Goal: Task Accomplishment & Management: Manage account settings

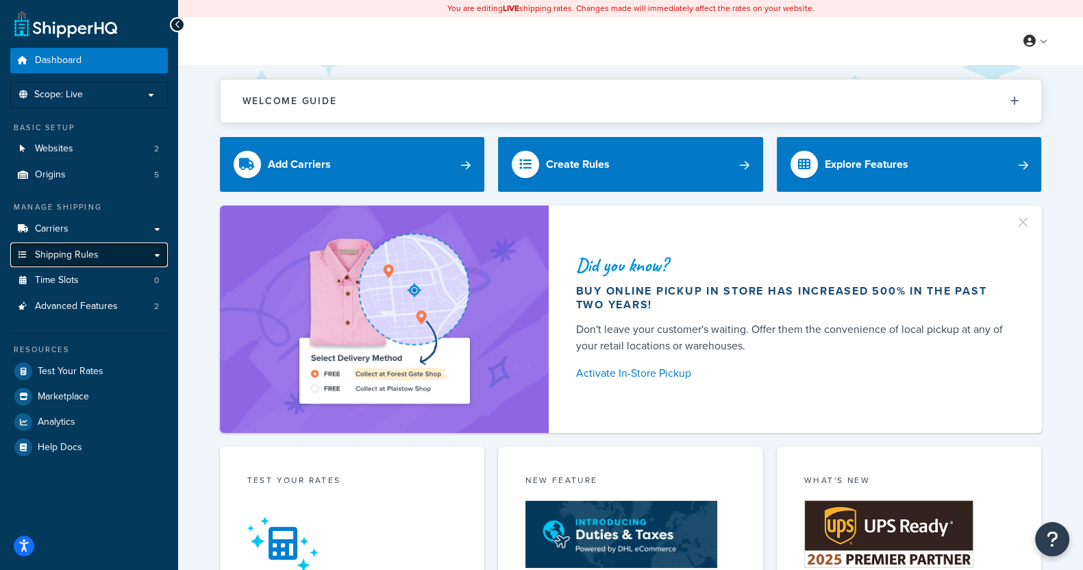
click at [85, 251] on span "Shipping Rules" at bounding box center [67, 255] width 64 height 12
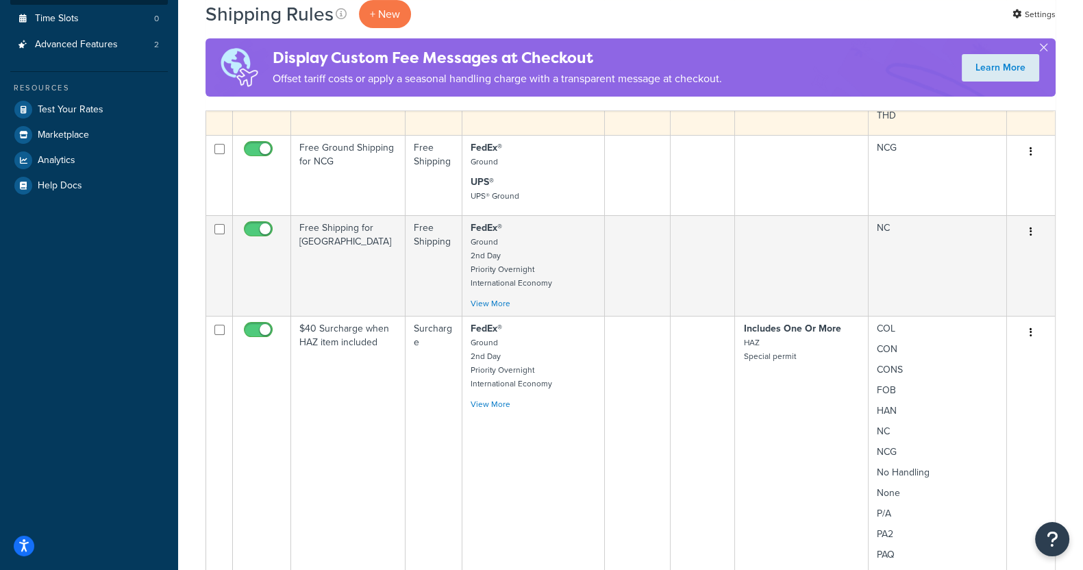
scroll to position [429, 0]
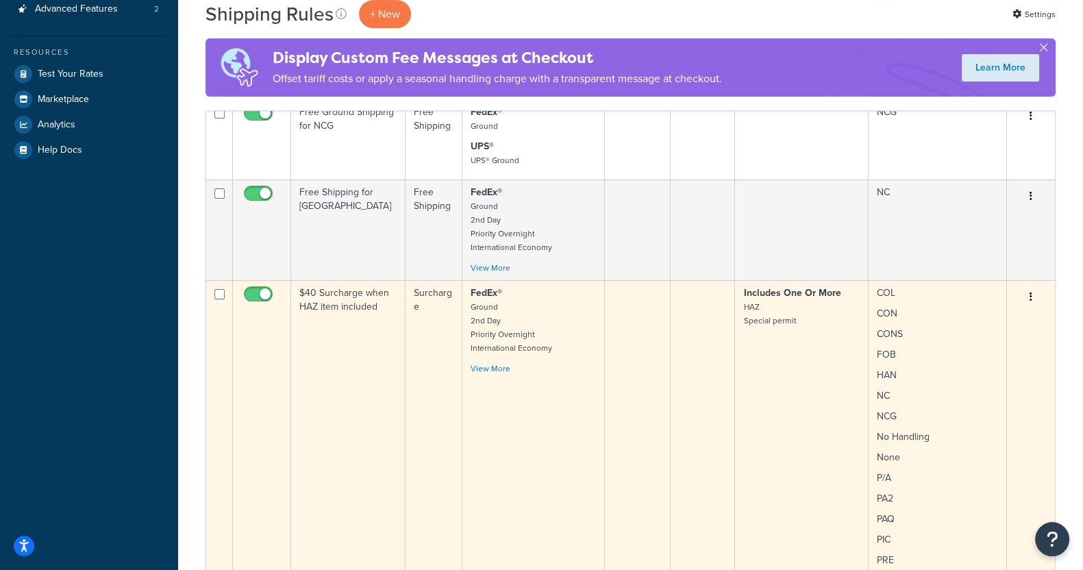
click at [340, 366] on td "$40 Surcharge when HAZ item included" at bounding box center [348, 440] width 114 height 320
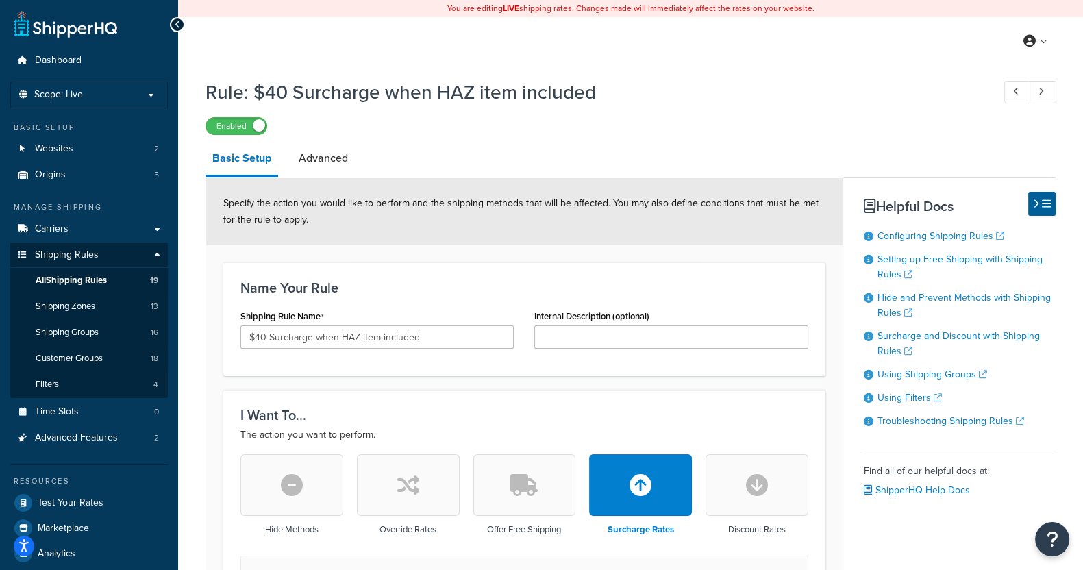
click at [175, 24] on icon at bounding box center [178, 25] width 6 height 10
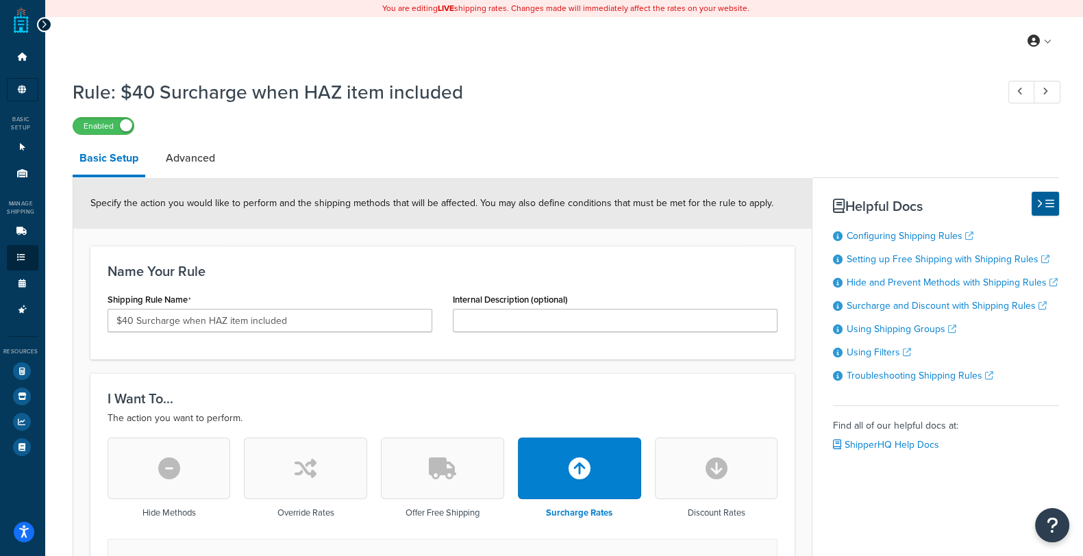
click at [42, 27] on icon at bounding box center [44, 25] width 6 height 10
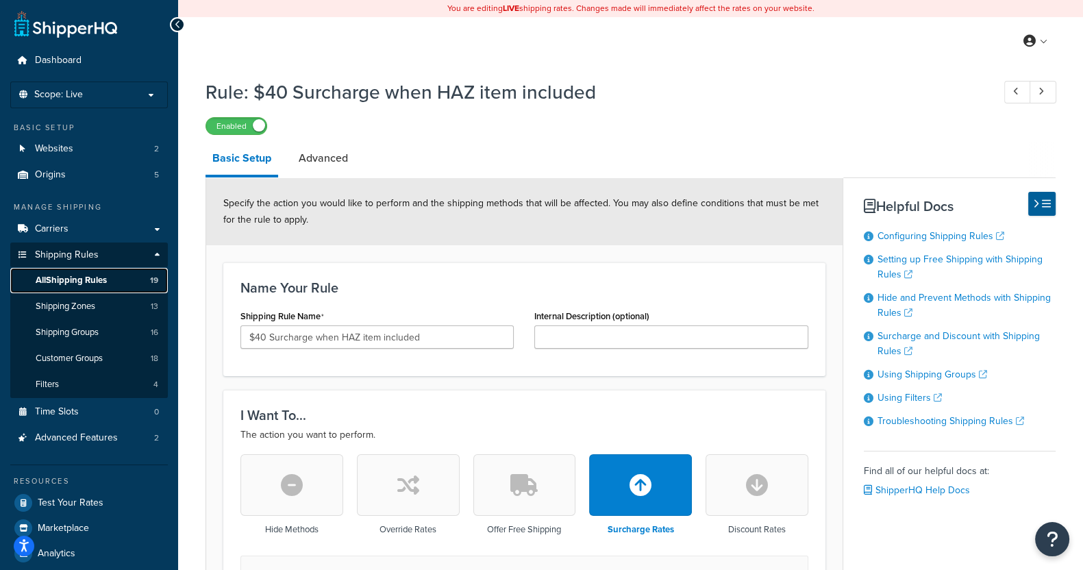
click at [62, 279] on span "All Shipping Rules" at bounding box center [71, 281] width 71 height 12
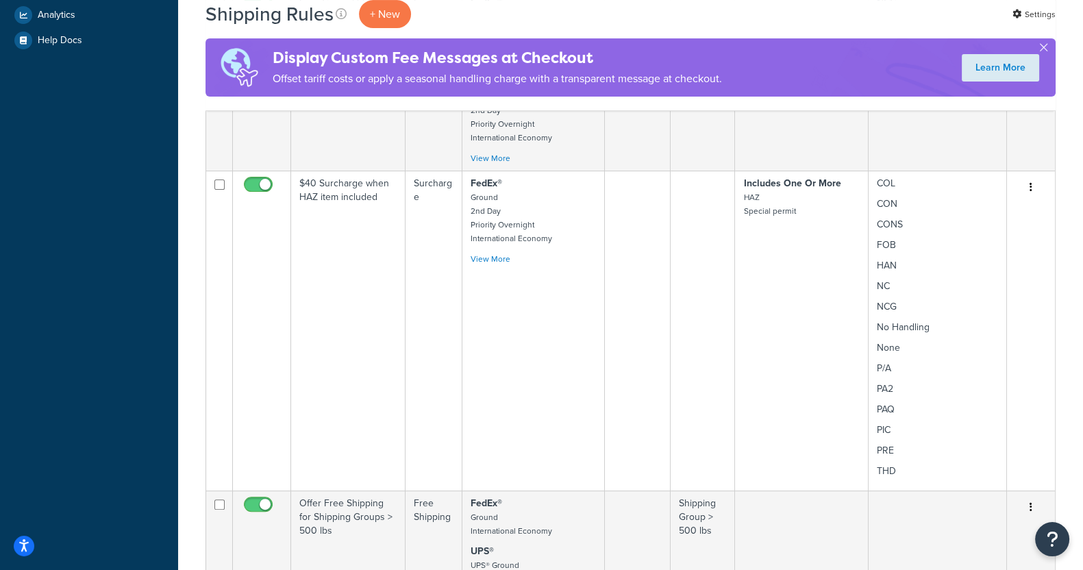
scroll to position [539, 0]
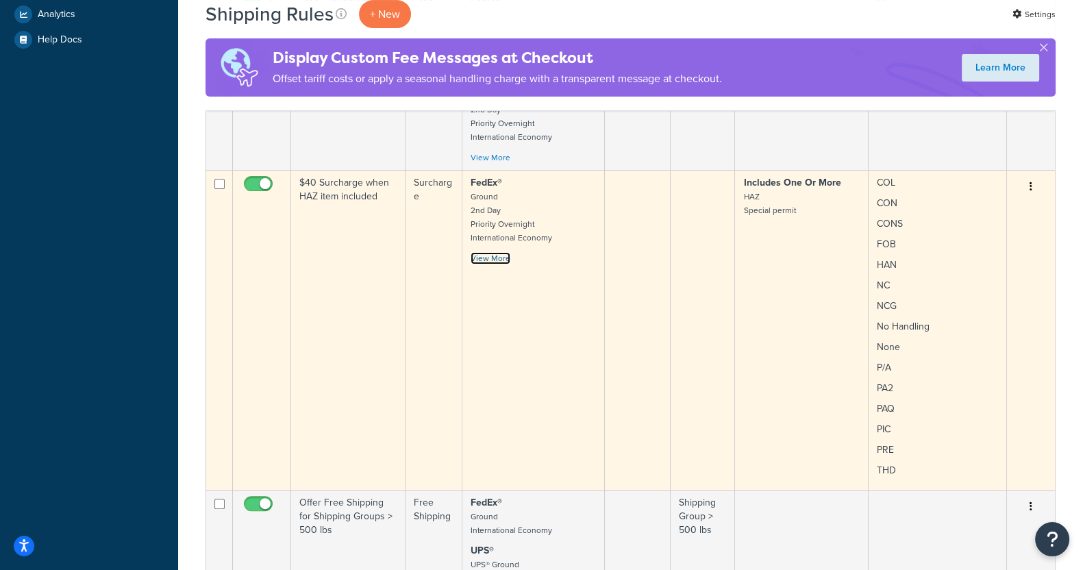
click at [493, 259] on link "View More" at bounding box center [490, 258] width 40 height 12
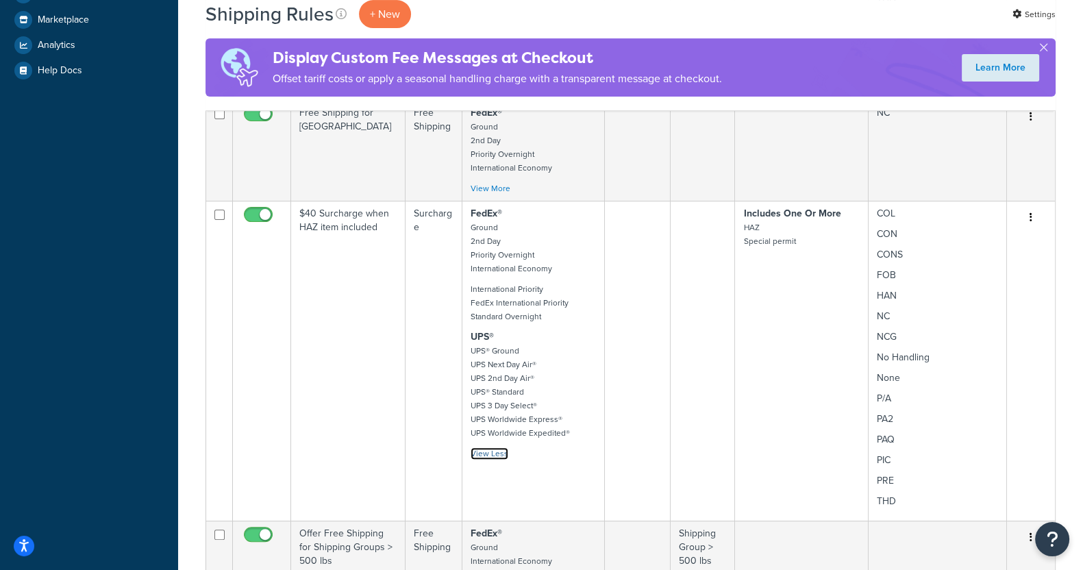
scroll to position [510, 0]
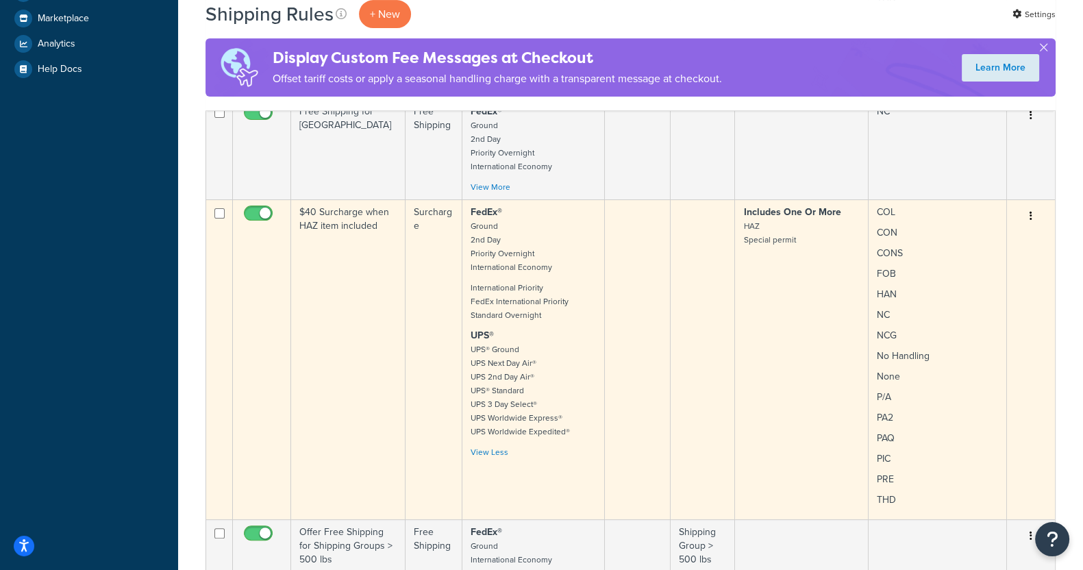
click at [336, 325] on td "$40 Surcharge when HAZ item included" at bounding box center [348, 359] width 114 height 320
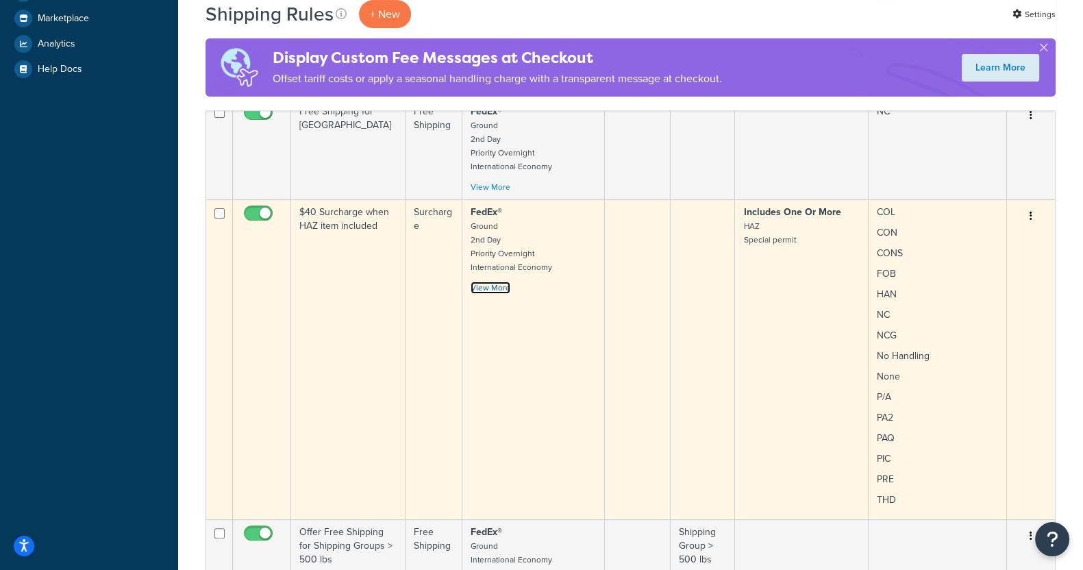
click at [490, 287] on link "View More" at bounding box center [490, 287] width 40 height 12
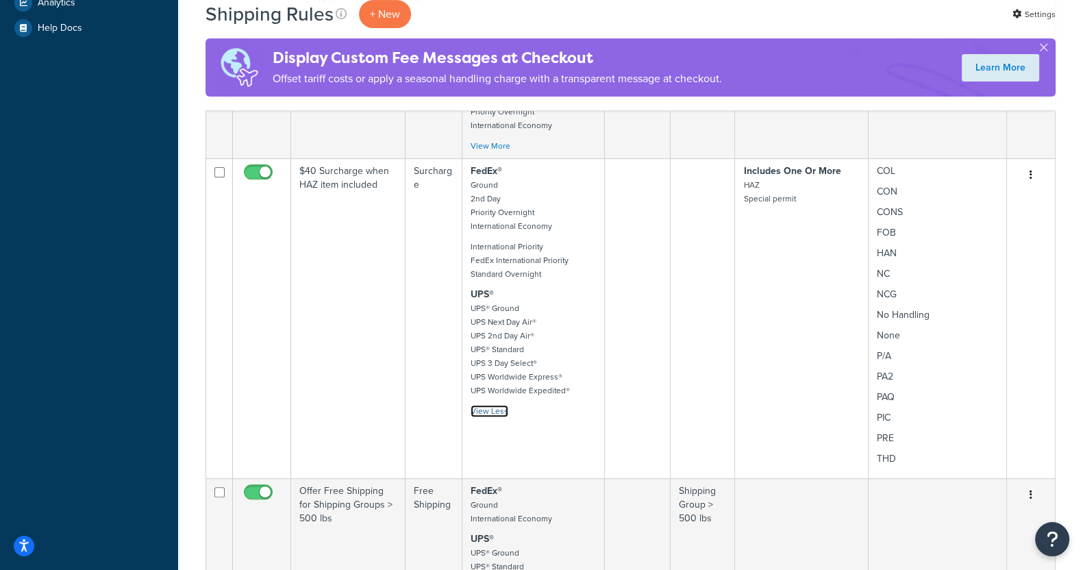
scroll to position [549, 0]
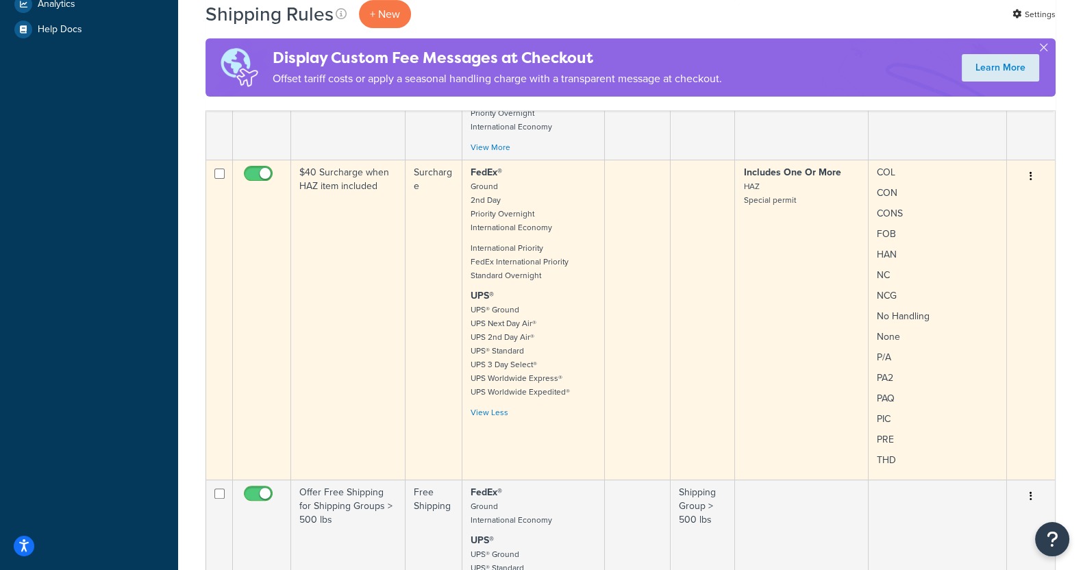
click at [631, 323] on td at bounding box center [638, 320] width 66 height 320
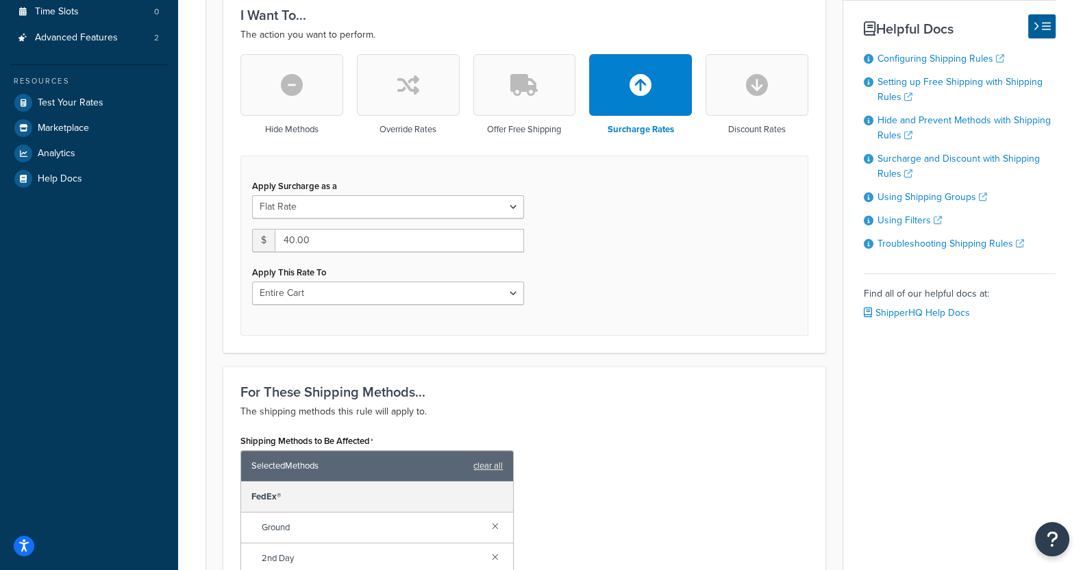
scroll to position [390, 0]
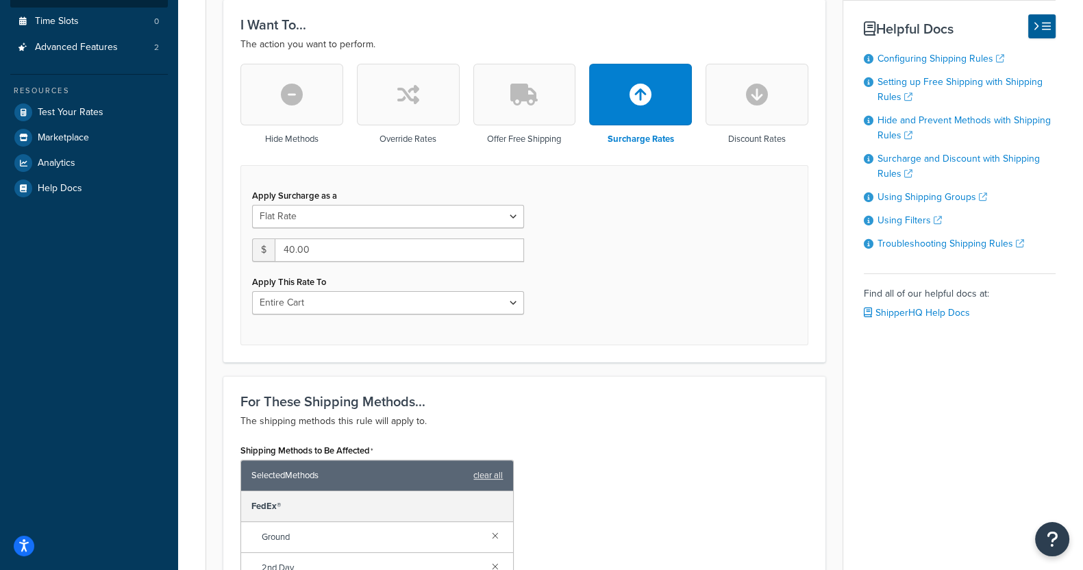
click at [676, 272] on div "Apply Surcharge as a Flat Rate Percentage Flat Rate & Percentage $ 40.00 Apply …" at bounding box center [524, 255] width 568 height 180
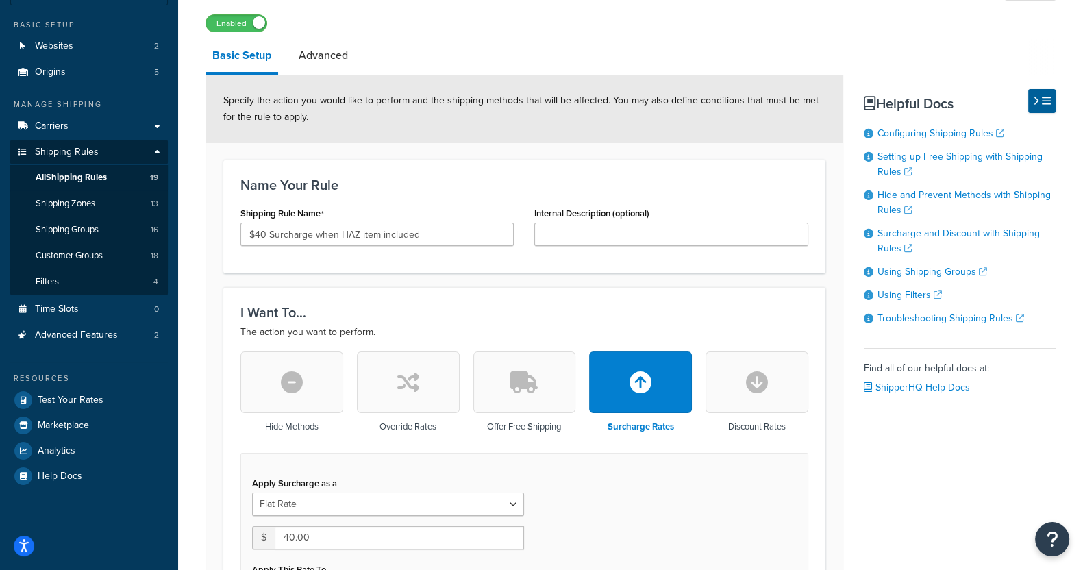
scroll to position [99, 0]
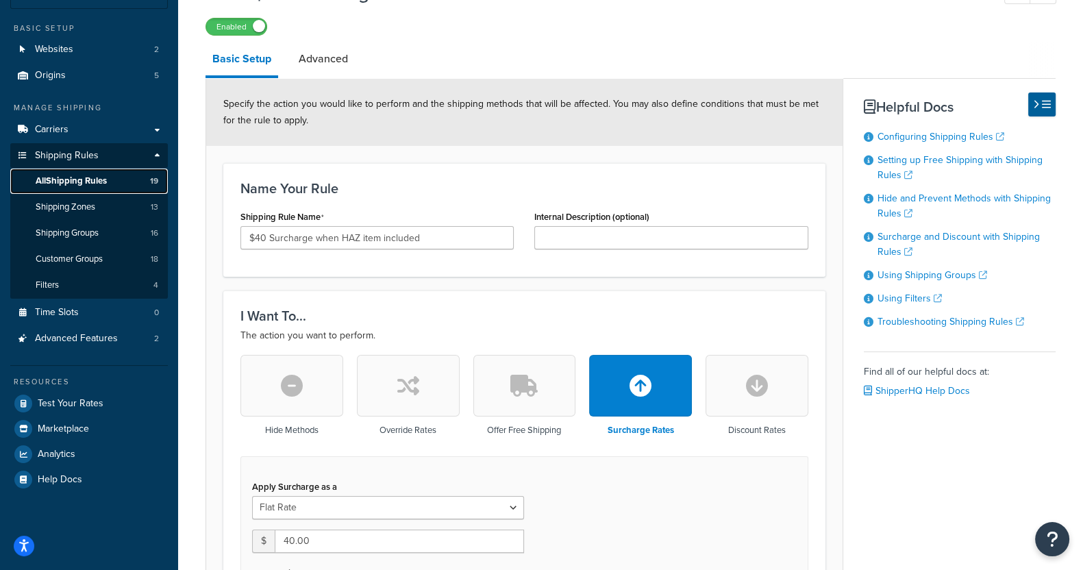
click at [92, 179] on span "All Shipping Rules" at bounding box center [71, 181] width 71 height 12
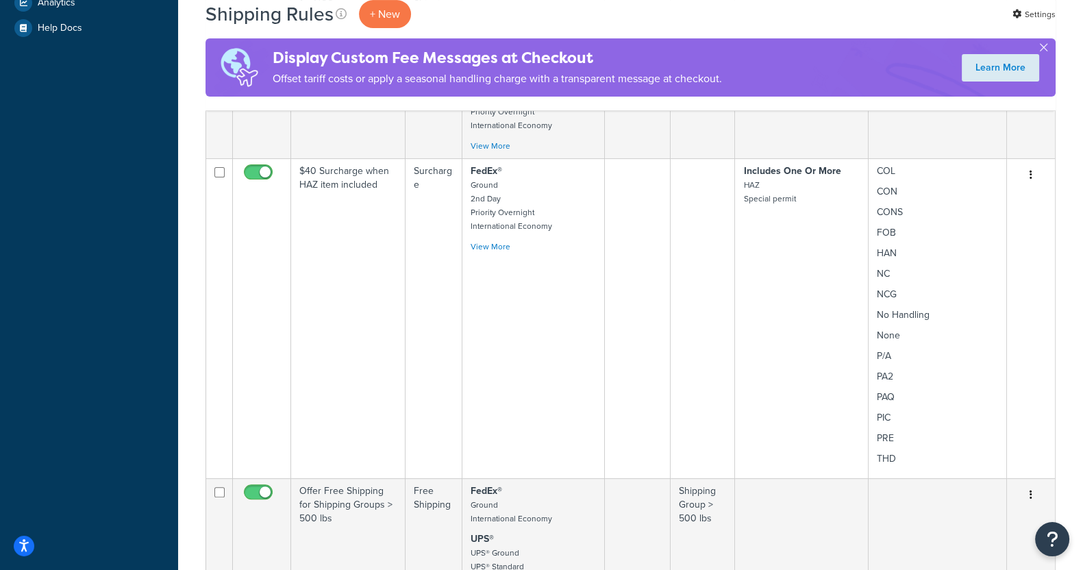
scroll to position [552, 0]
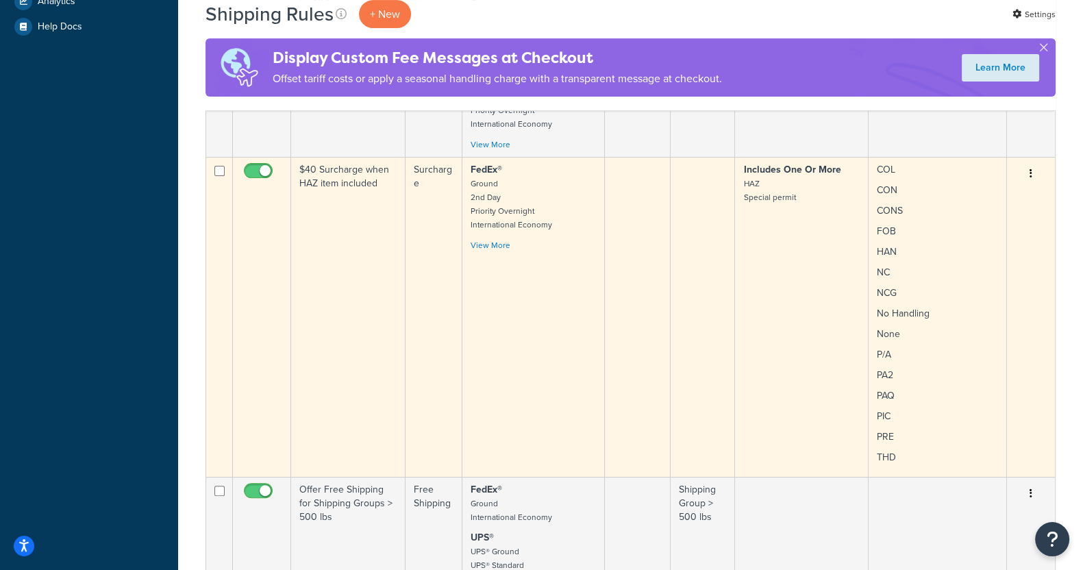
click at [611, 290] on td at bounding box center [638, 317] width 66 height 320
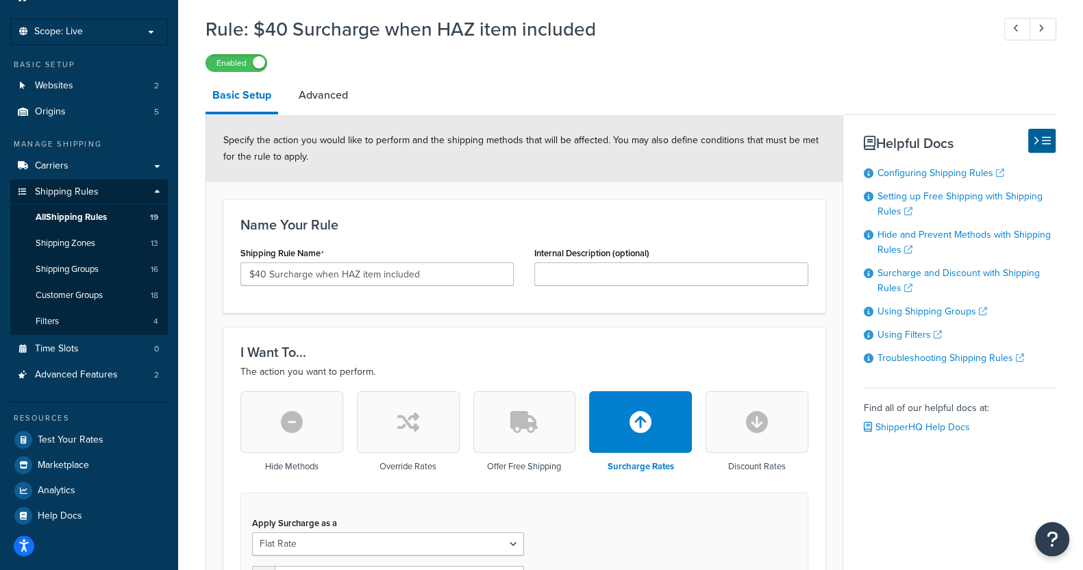
scroll to position [62, 0]
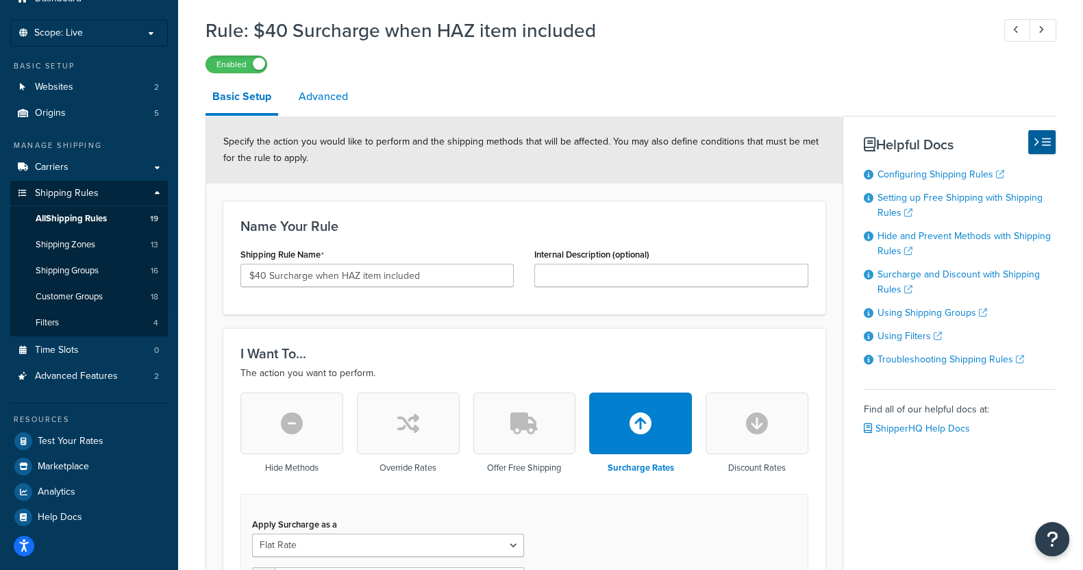
click at [322, 99] on link "Advanced" at bounding box center [323, 96] width 63 height 33
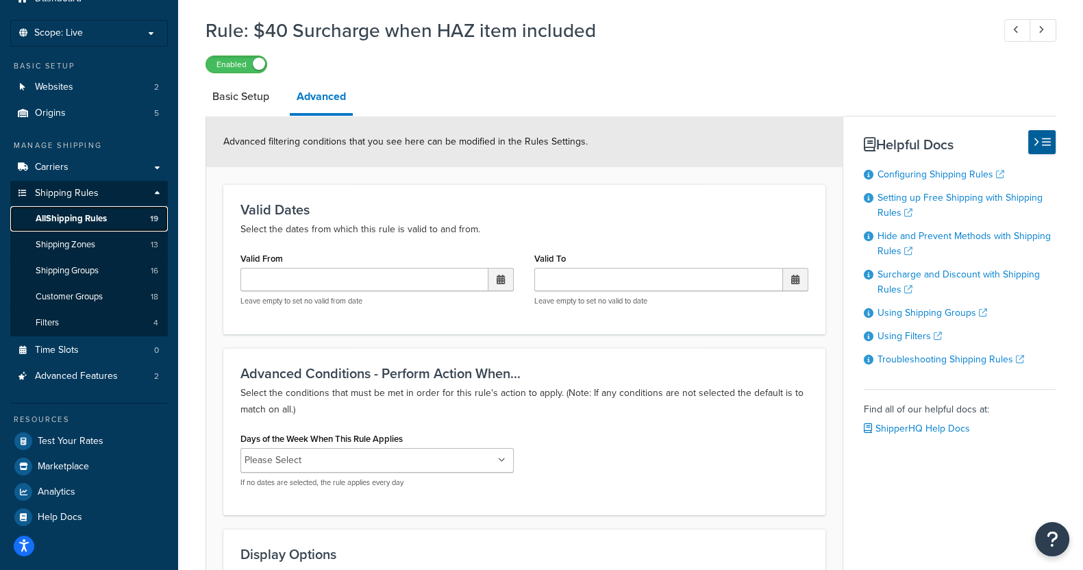
click at [95, 213] on span "All Shipping Rules" at bounding box center [71, 219] width 71 height 12
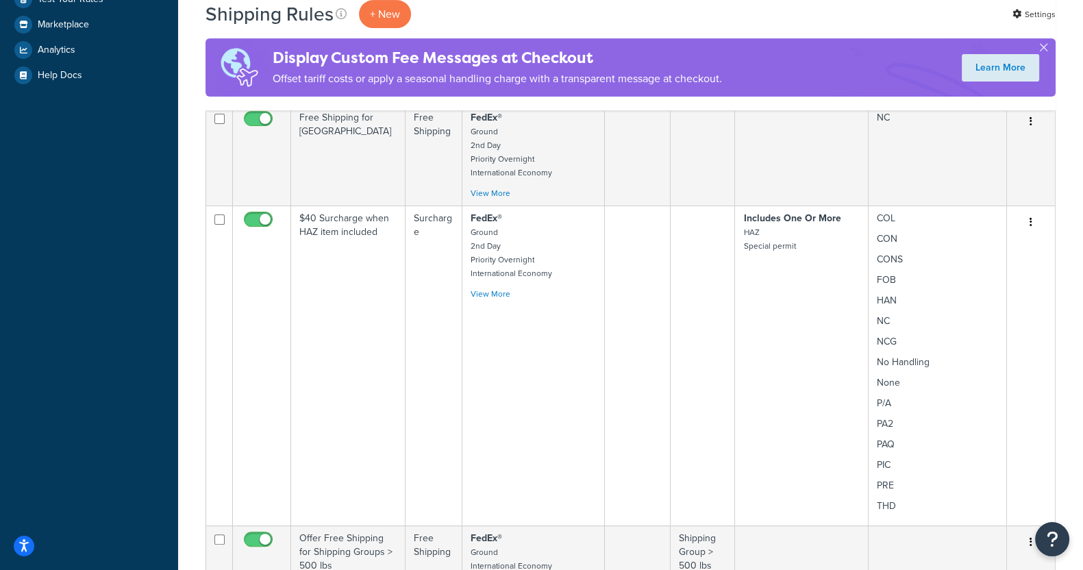
scroll to position [505, 0]
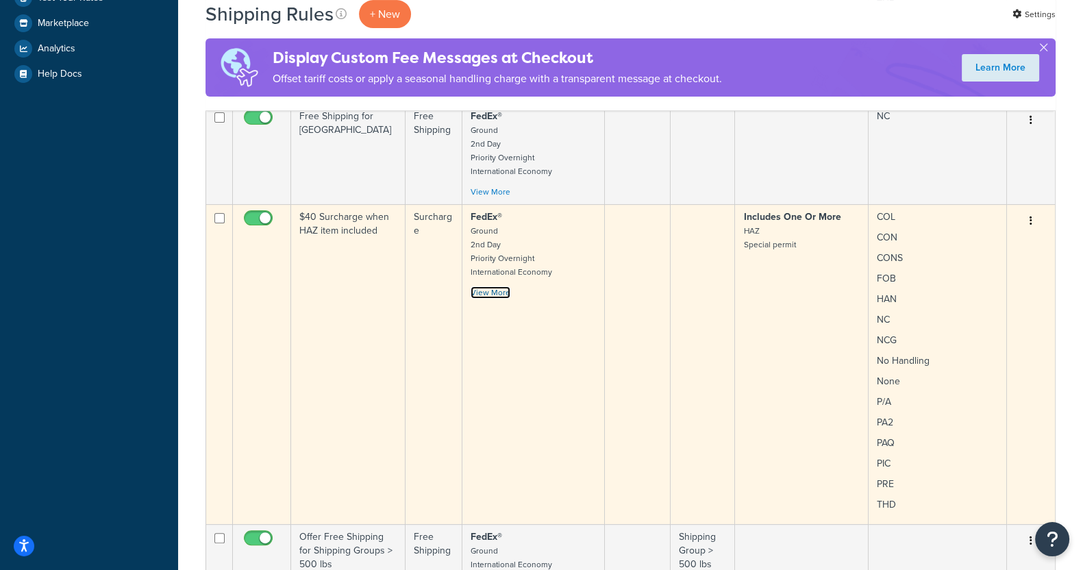
click at [488, 291] on link "View More" at bounding box center [490, 292] width 40 height 12
